Goal: Information Seeking & Learning: Learn about a topic

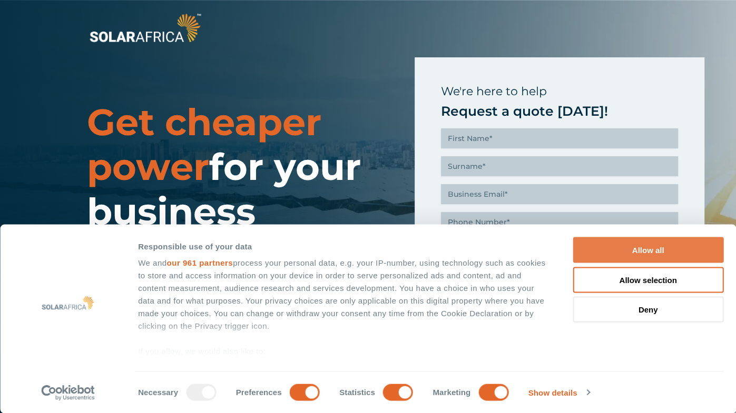
click at [680, 250] on button "Allow all" at bounding box center [647, 251] width 151 height 26
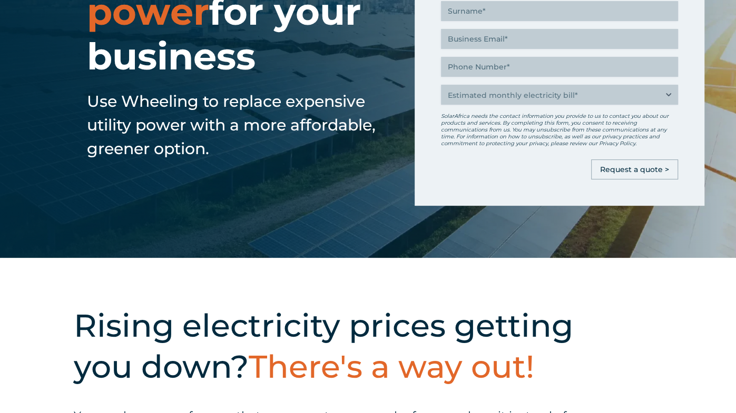
scroll to position [163, 0]
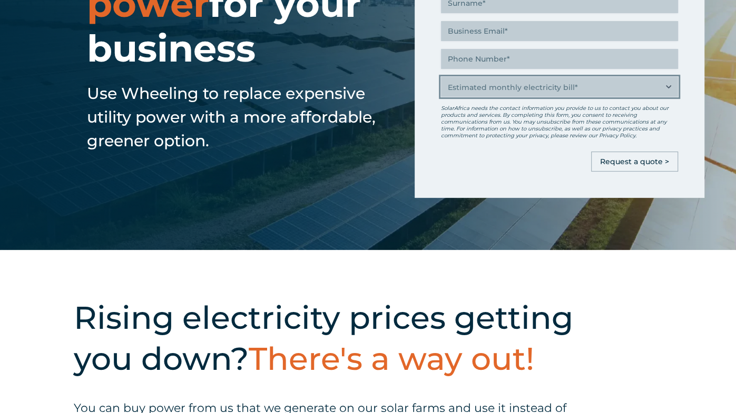
click at [666, 88] on select "Estimated monthly electricity bill* Less than R500K More than R500K" at bounding box center [559, 87] width 237 height 20
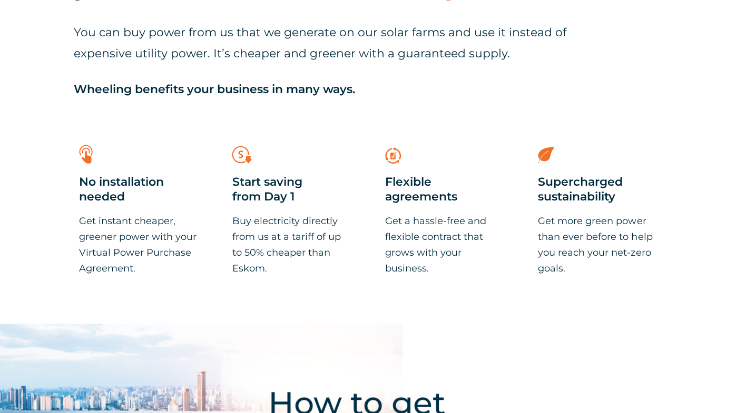
scroll to position [558, 0]
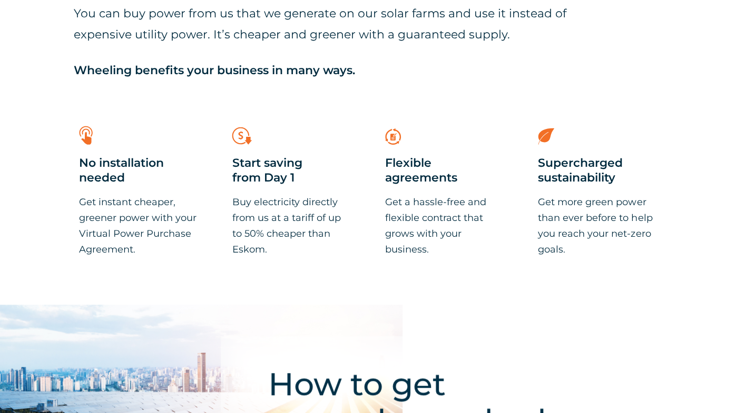
select select "Less than R500K"
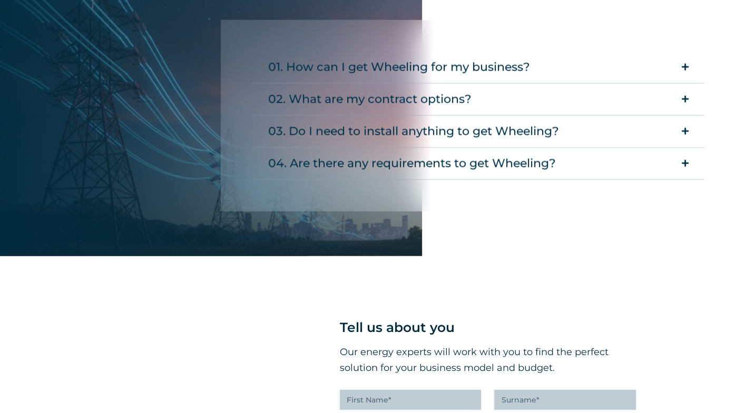
scroll to position [1828, 0]
click at [692, 68] on summary "01. How can I get Wheeling for my business?" at bounding box center [478, 67] width 452 height 32
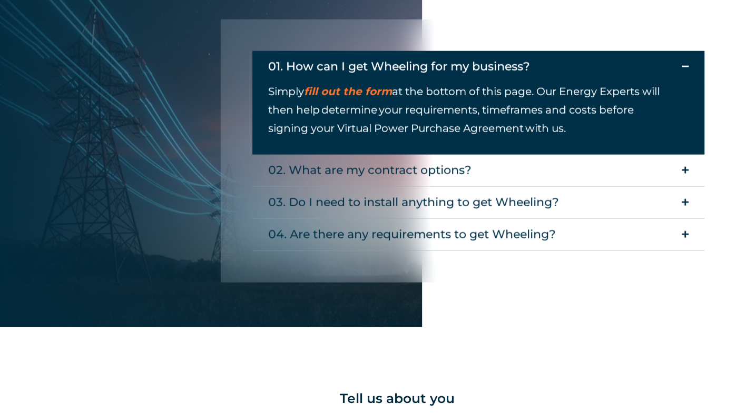
click at [676, 73] on summary "01. How can I get Wheeling for my business?" at bounding box center [478, 67] width 452 height 32
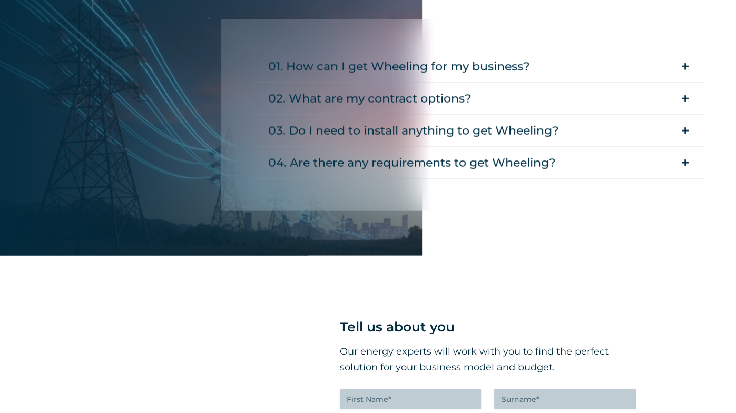
click at [687, 98] on icon "Accordion. Open links with Enter or Space, close with Escape, and navigate with…" at bounding box center [685, 99] width 7 height 8
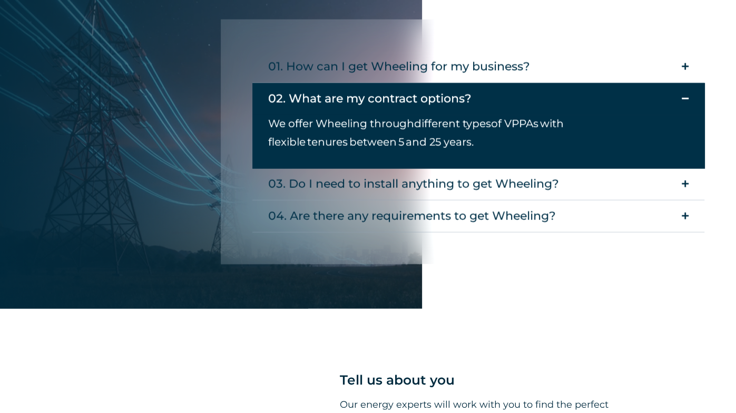
click at [689, 100] on summary "02. What are my contract options?" at bounding box center [478, 99] width 452 height 32
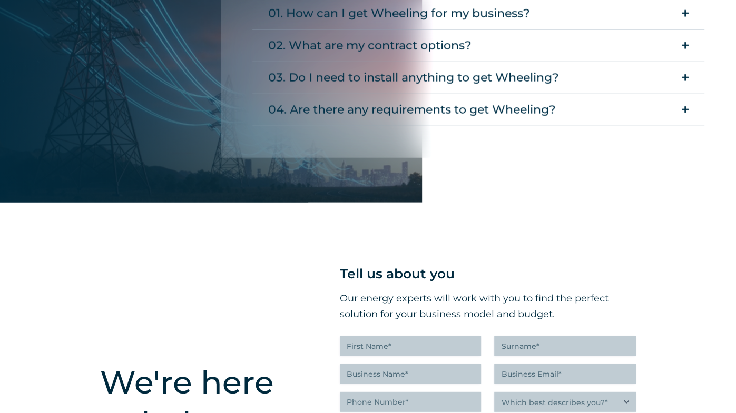
scroll to position [1888, 0]
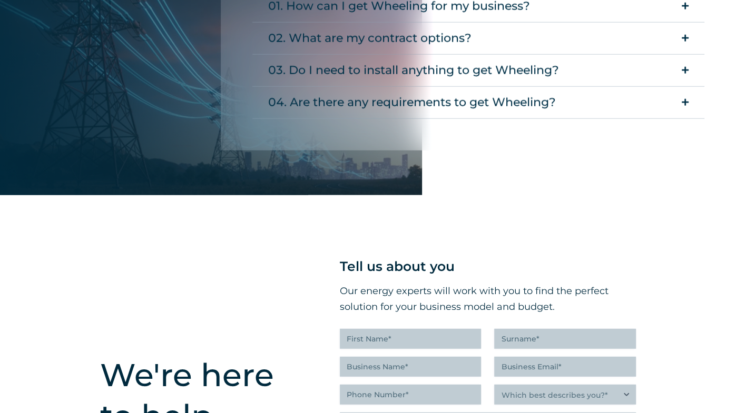
click at [686, 80] on summary "03. Do I need to install anything to get Wheeling?" at bounding box center [478, 71] width 452 height 32
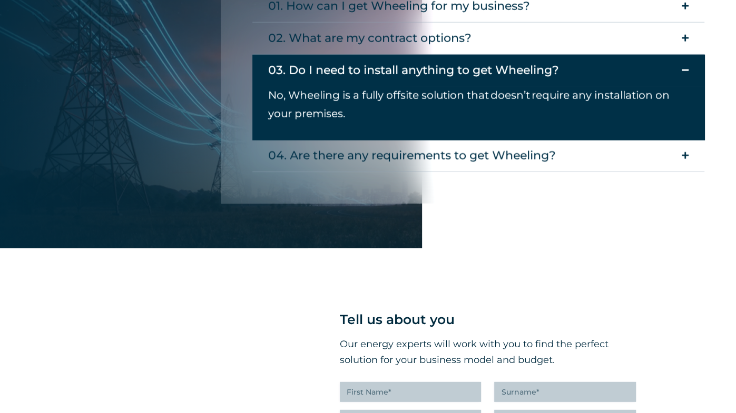
click at [683, 77] on summary "03. Do I need to install anything to get Wheeling?" at bounding box center [478, 71] width 452 height 32
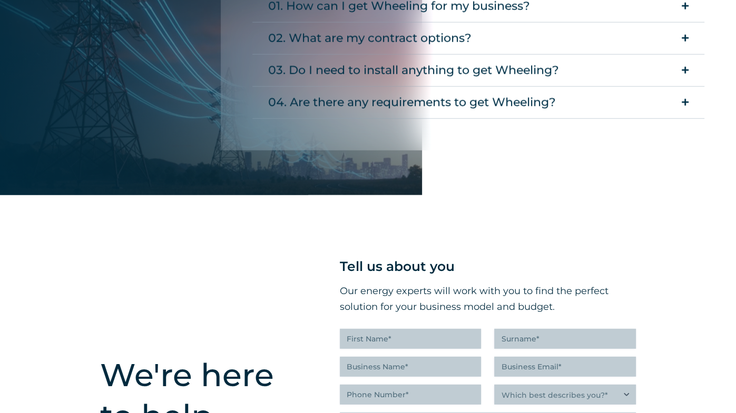
click at [697, 108] on summary "04. Are there any requirements to get Wheeling?" at bounding box center [478, 103] width 452 height 32
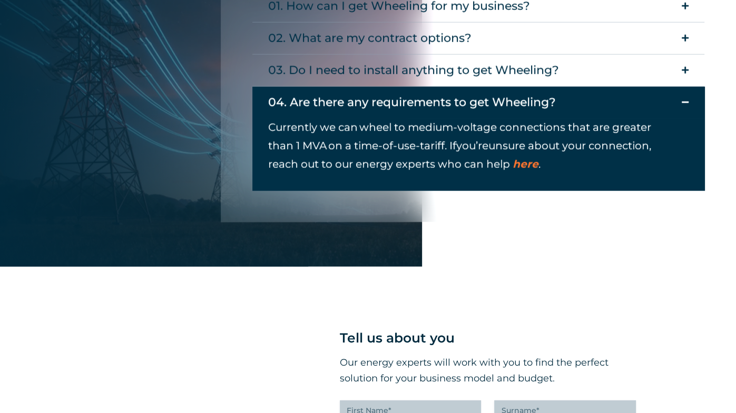
click at [683, 98] on icon "Accordion. Open links with Enter or Space, close with Escape, and navigate with…" at bounding box center [685, 102] width 7 height 8
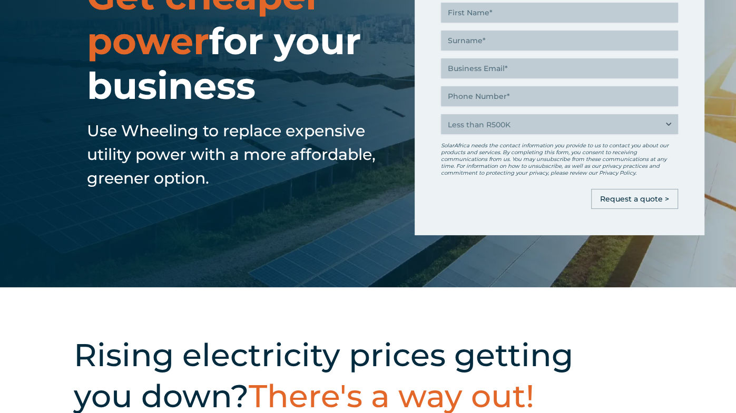
scroll to position [0, 0]
